Goal: Task Accomplishment & Management: Use online tool/utility

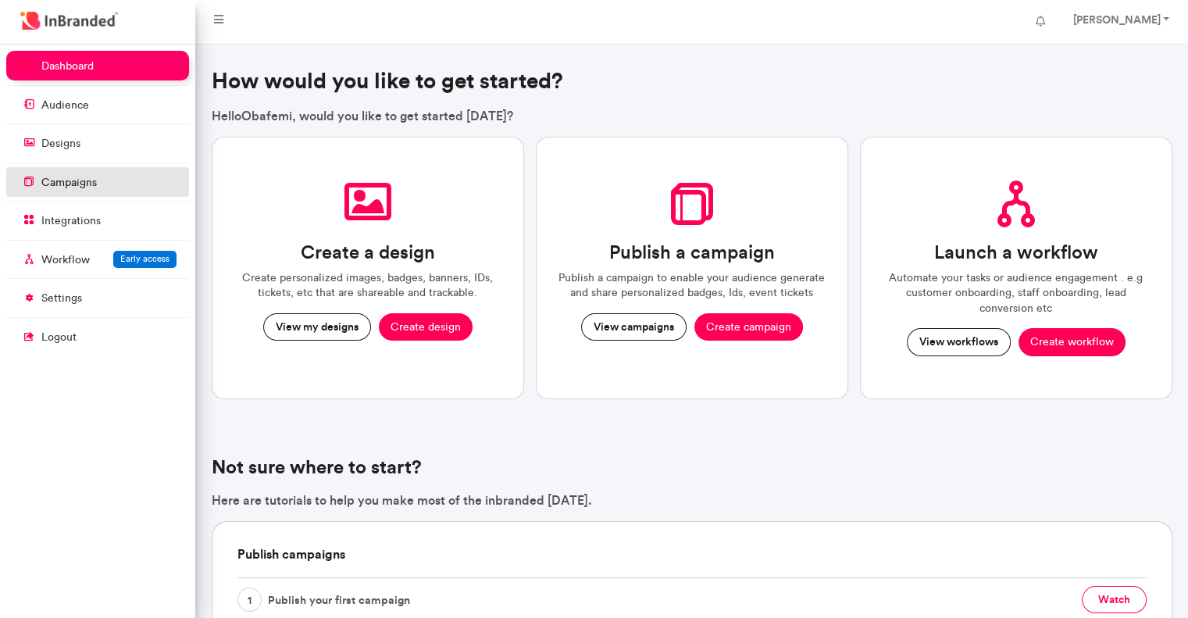
click at [72, 175] on p "campaigns" at bounding box center [68, 183] width 55 height 16
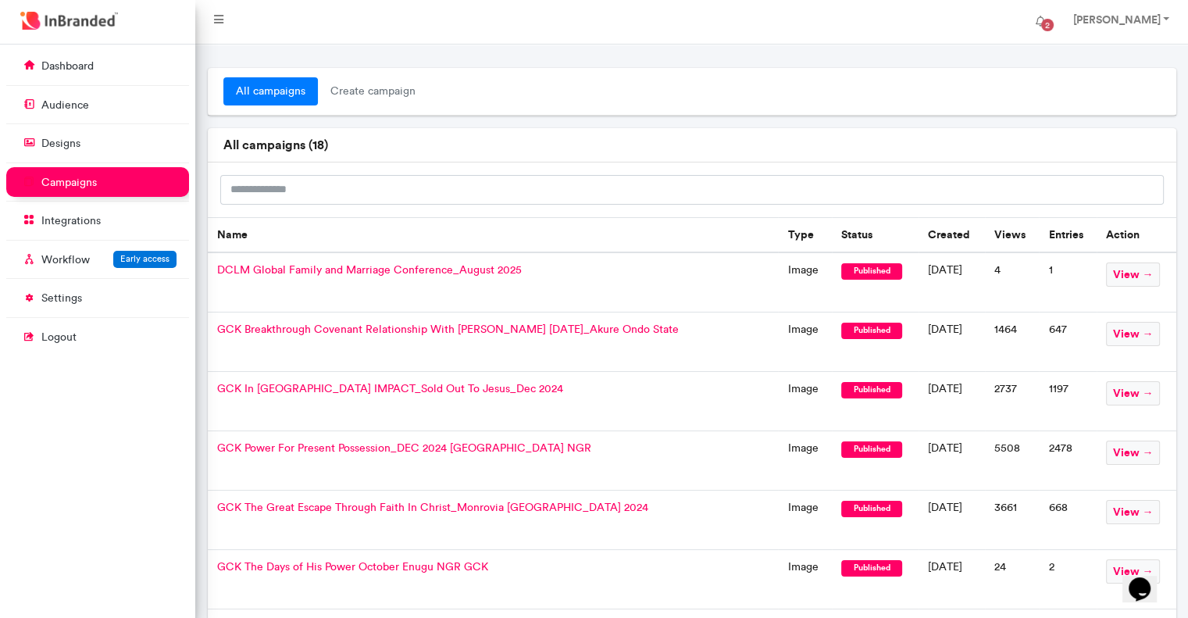
click at [362, 271] on span "DCLM Global Family and Marriage Conference_August 2025" at bounding box center [369, 269] width 305 height 13
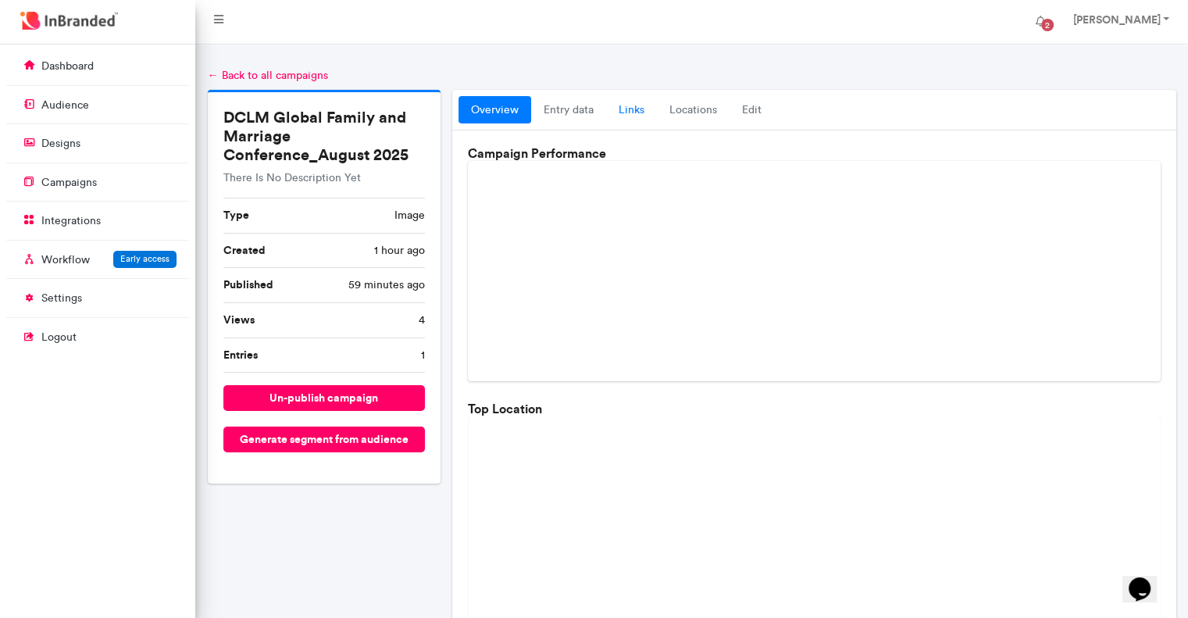
click at [630, 112] on link "links" at bounding box center [631, 110] width 51 height 28
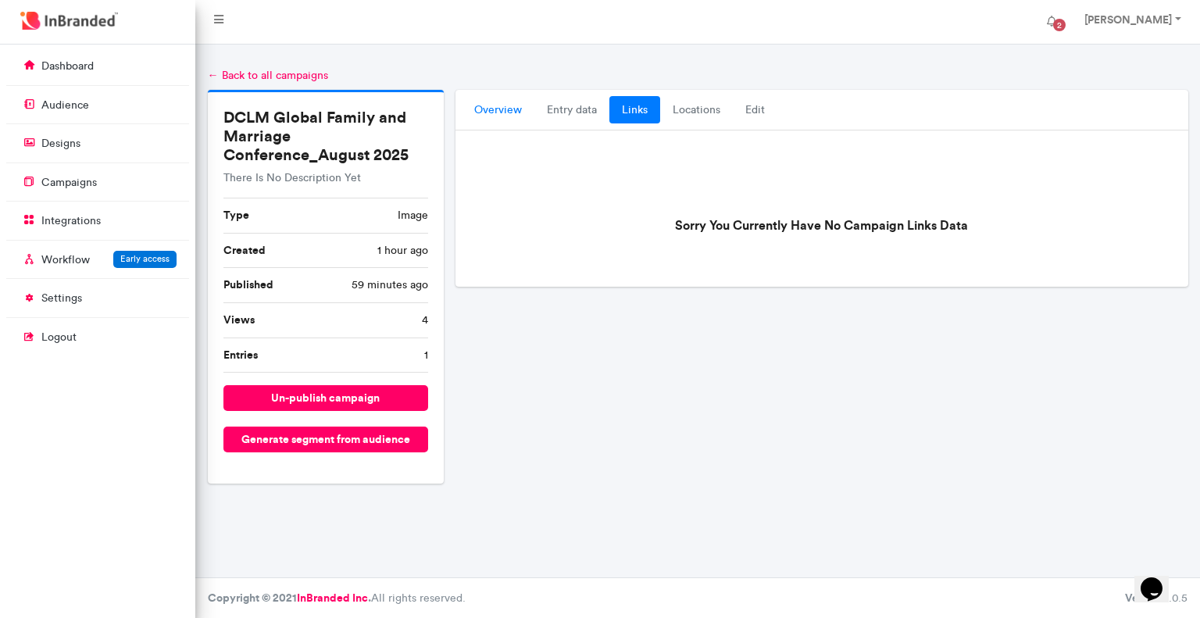
click at [496, 111] on link "overview" at bounding box center [498, 110] width 73 height 28
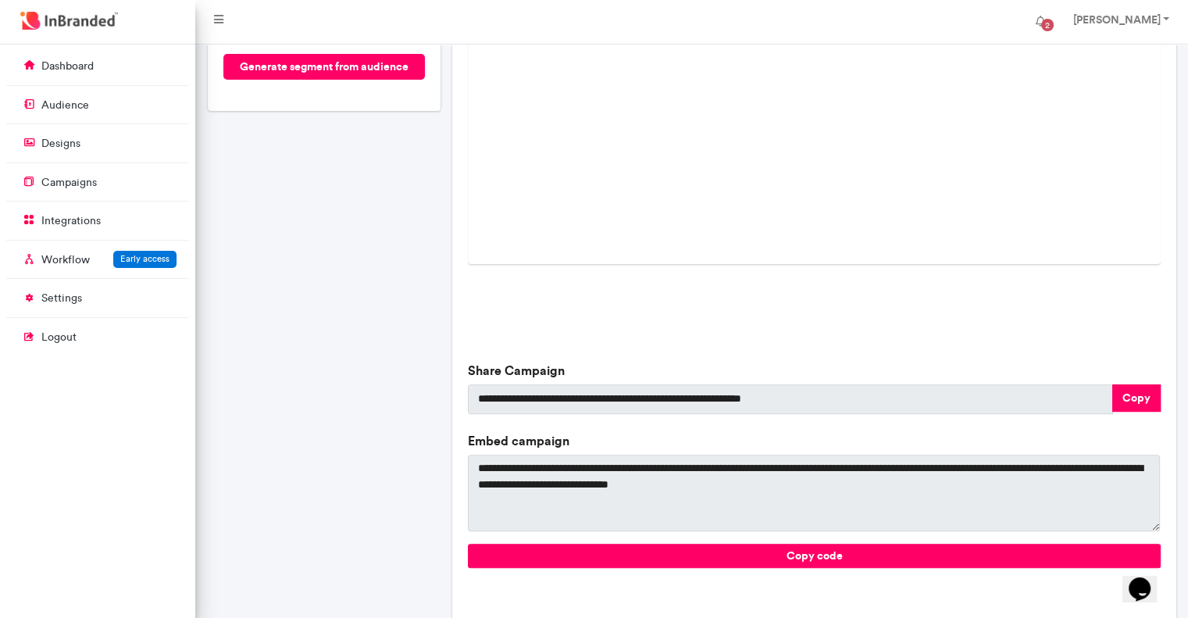
scroll to position [428, 0]
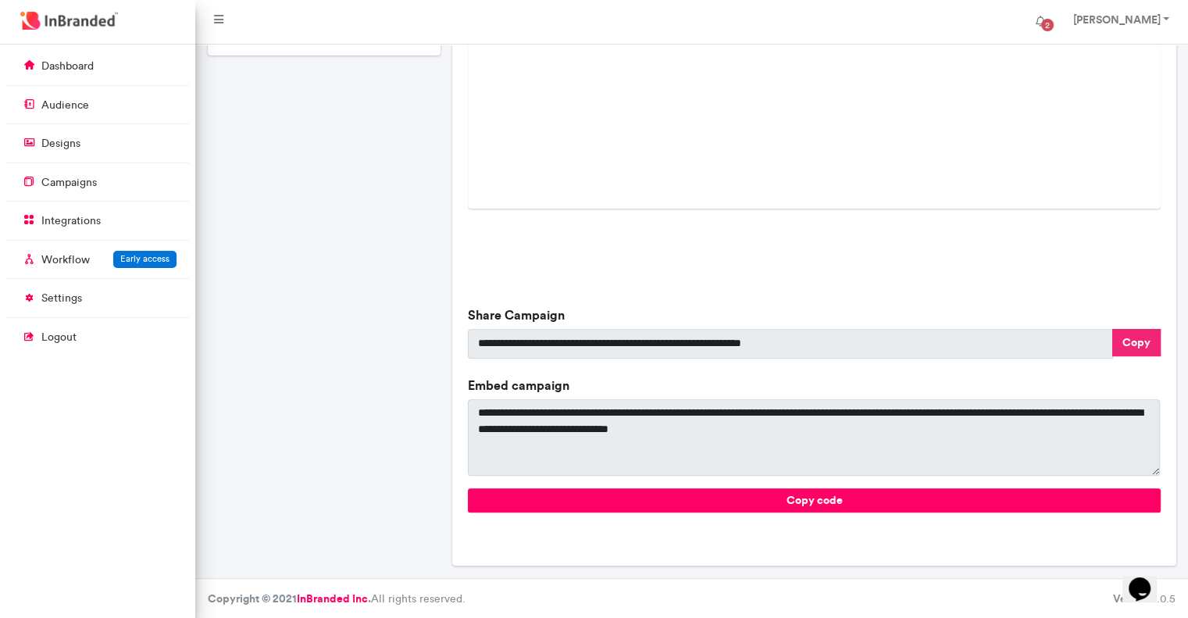
click at [1132, 337] on button "Copy" at bounding box center [1136, 342] width 48 height 27
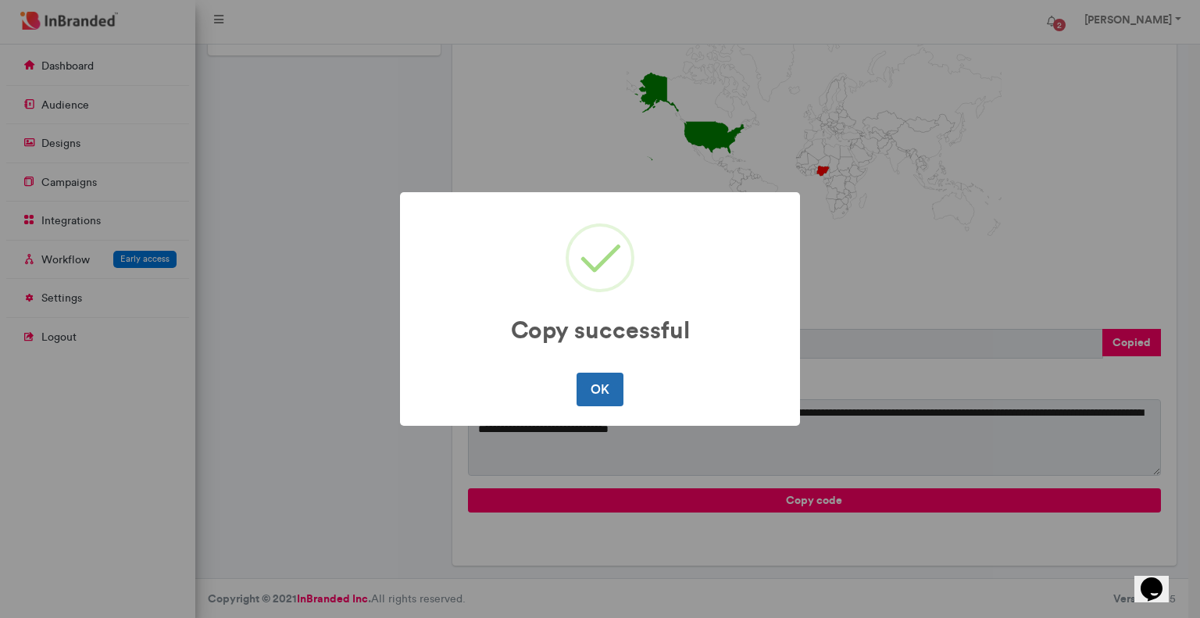
click at [597, 391] on button "OK" at bounding box center [599, 389] width 46 height 33
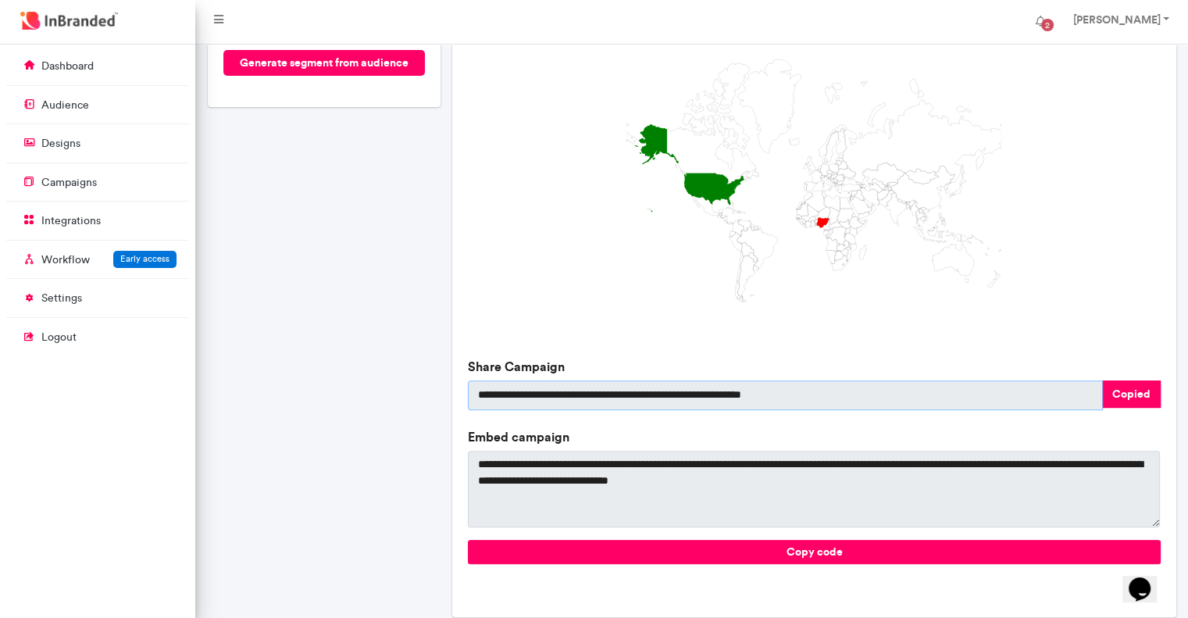
scroll to position [350, 0]
